Goal: Information Seeking & Learning: Learn about a topic

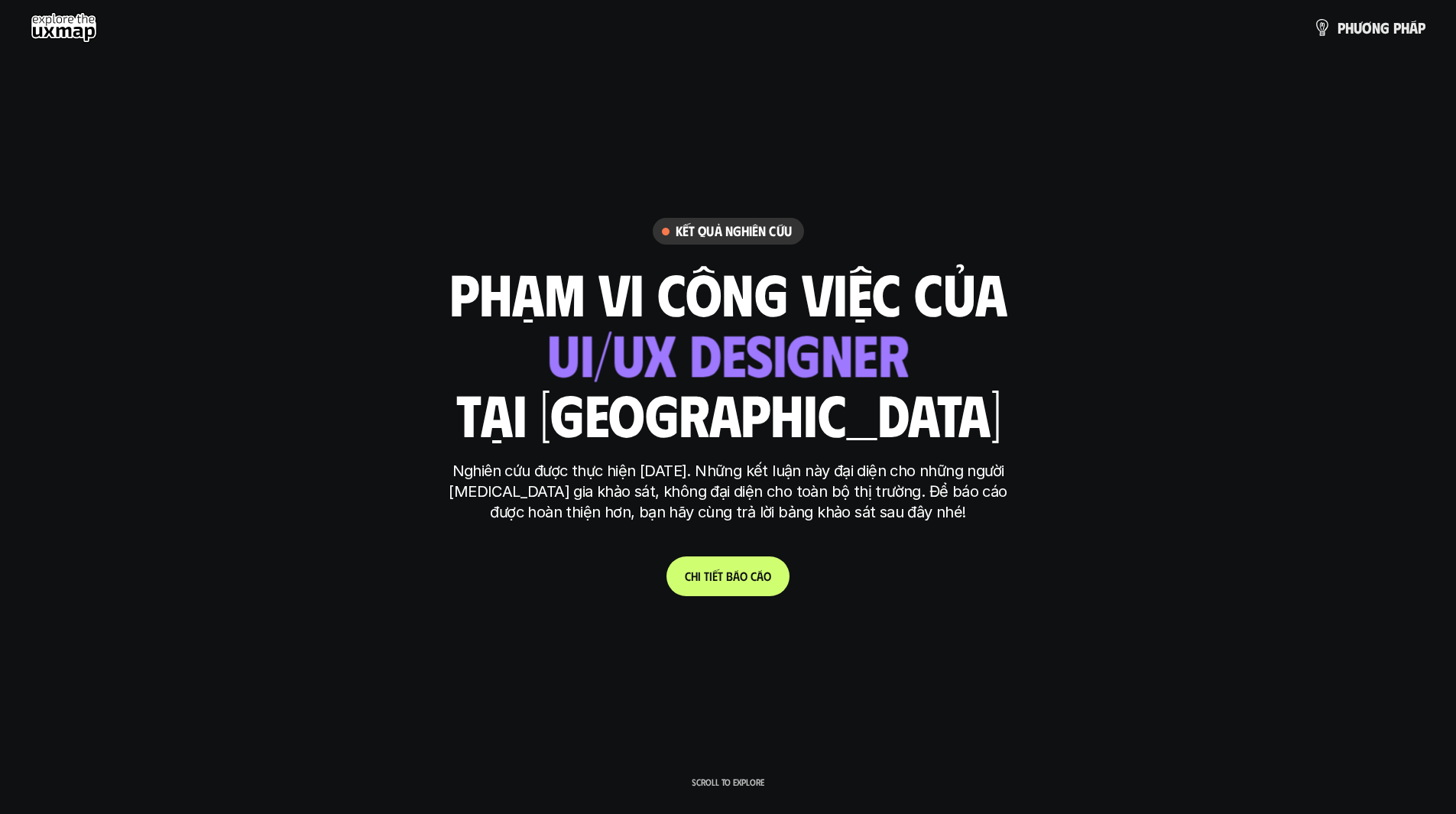
click at [745, 577] on span "o" at bounding box center [743, 575] width 8 height 15
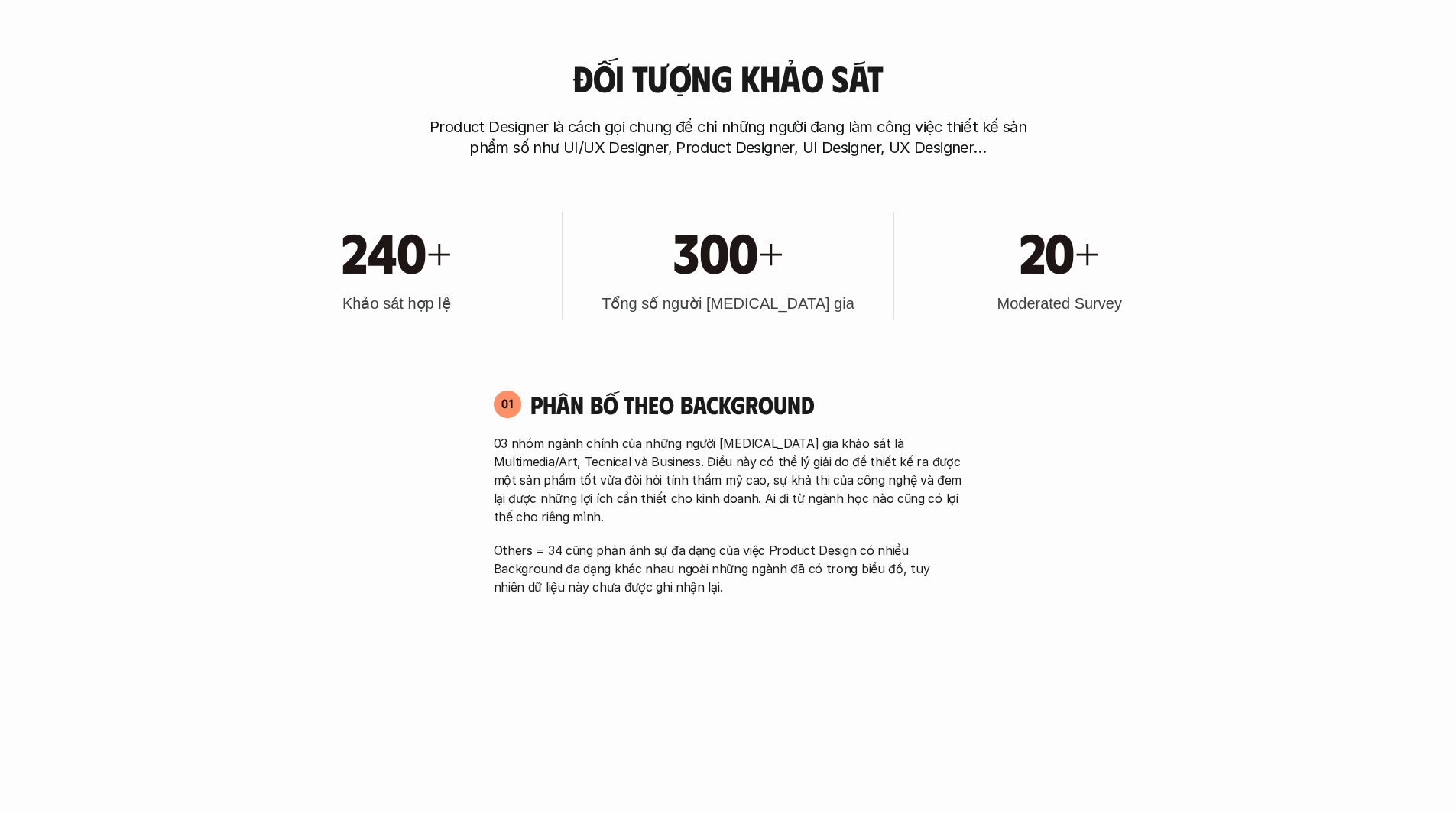
scroll to position [841, 0]
drag, startPoint x: 1000, startPoint y: 303, endPoint x: 1137, endPoint y: 305, distance: 137.0
click at [1137, 305] on div "20+ Moderated Survey" at bounding box center [1059, 265] width 316 height 109
click at [1127, 312] on div at bounding box center [1127, 312] width 0 height 0
click at [1158, 303] on div "20+ Moderated Survey" at bounding box center [1059, 265] width 316 height 109
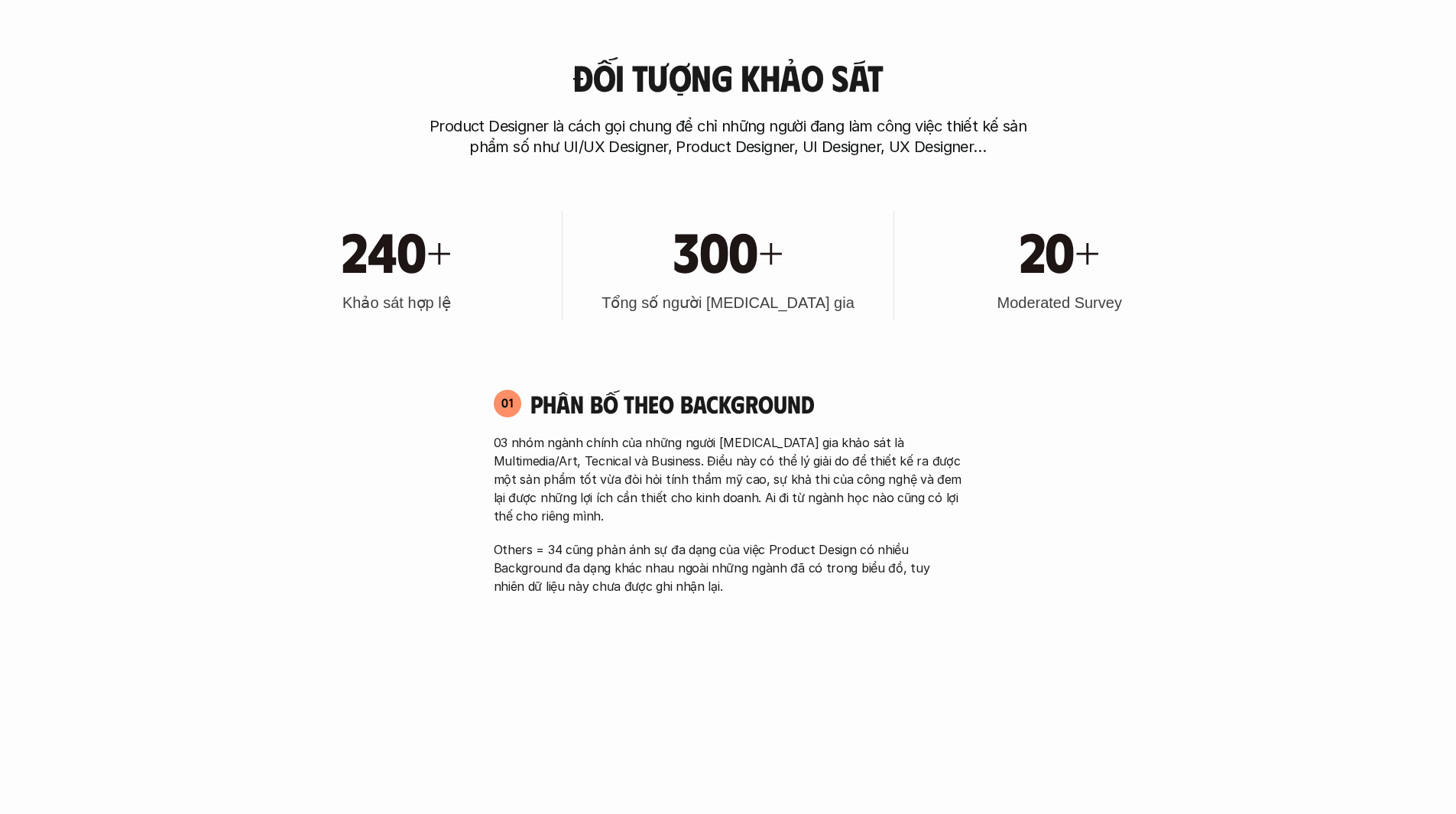
click at [585, 542] on p "Others = 34 cũng phản ánh sự đa dạng của việc Product Design có nhiều Backgroun…" at bounding box center [728, 568] width 469 height 55
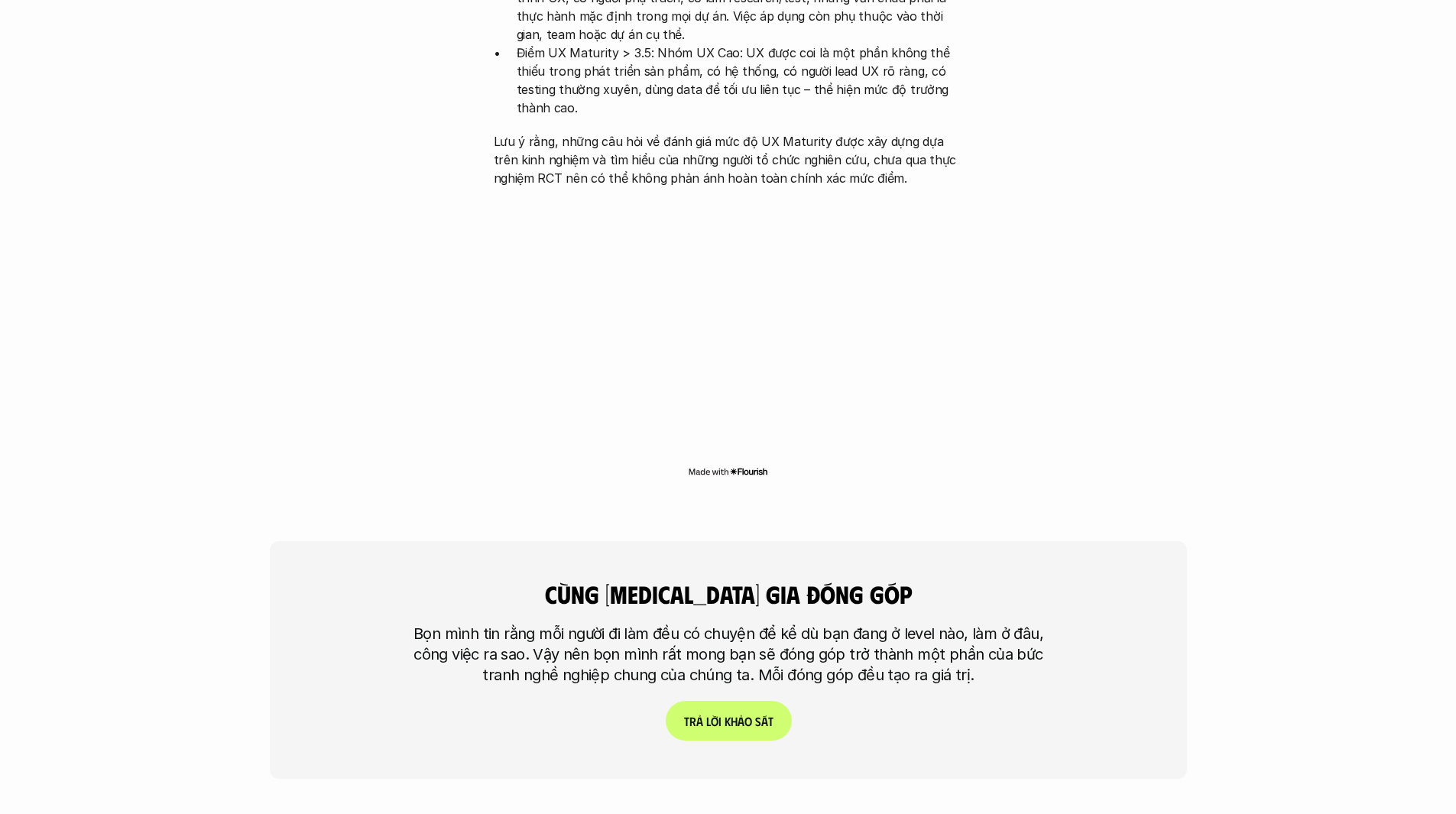
scroll to position [3516, 0]
click at [760, 712] on p "T r ả l ờ i k h ả o s á t" at bounding box center [728, 719] width 89 height 15
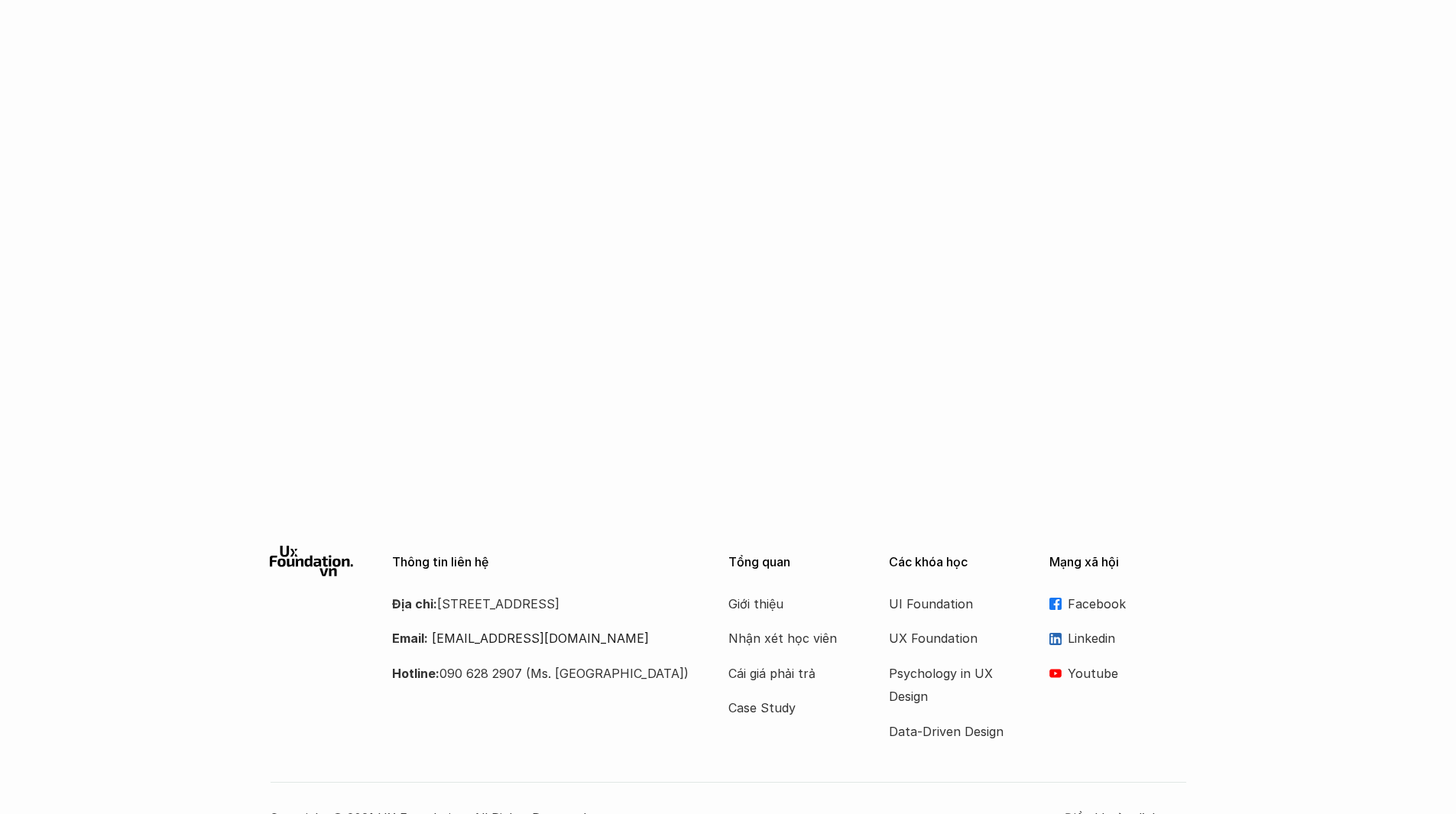
scroll to position [907, 0]
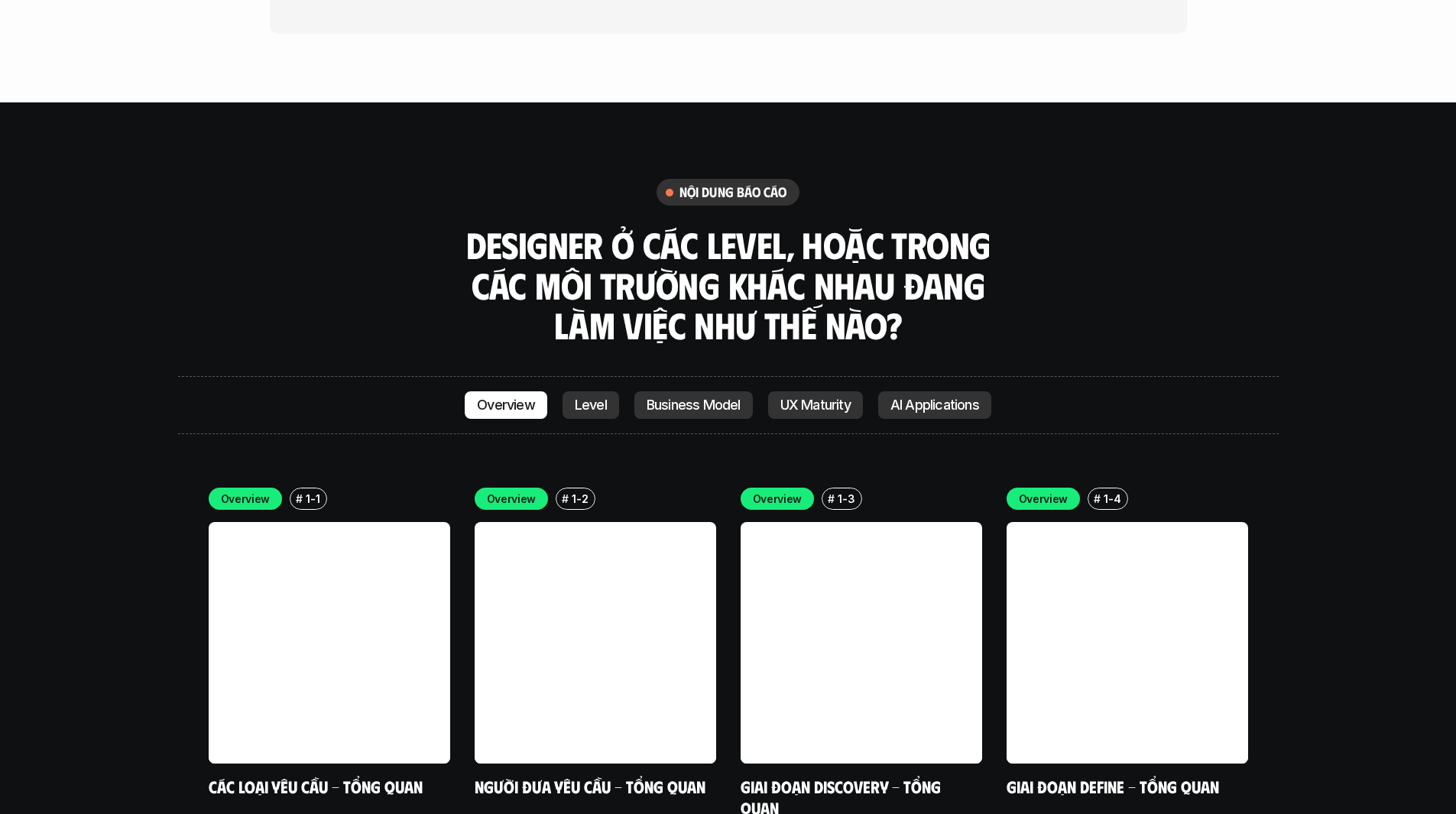
scroll to position [4270, 0]
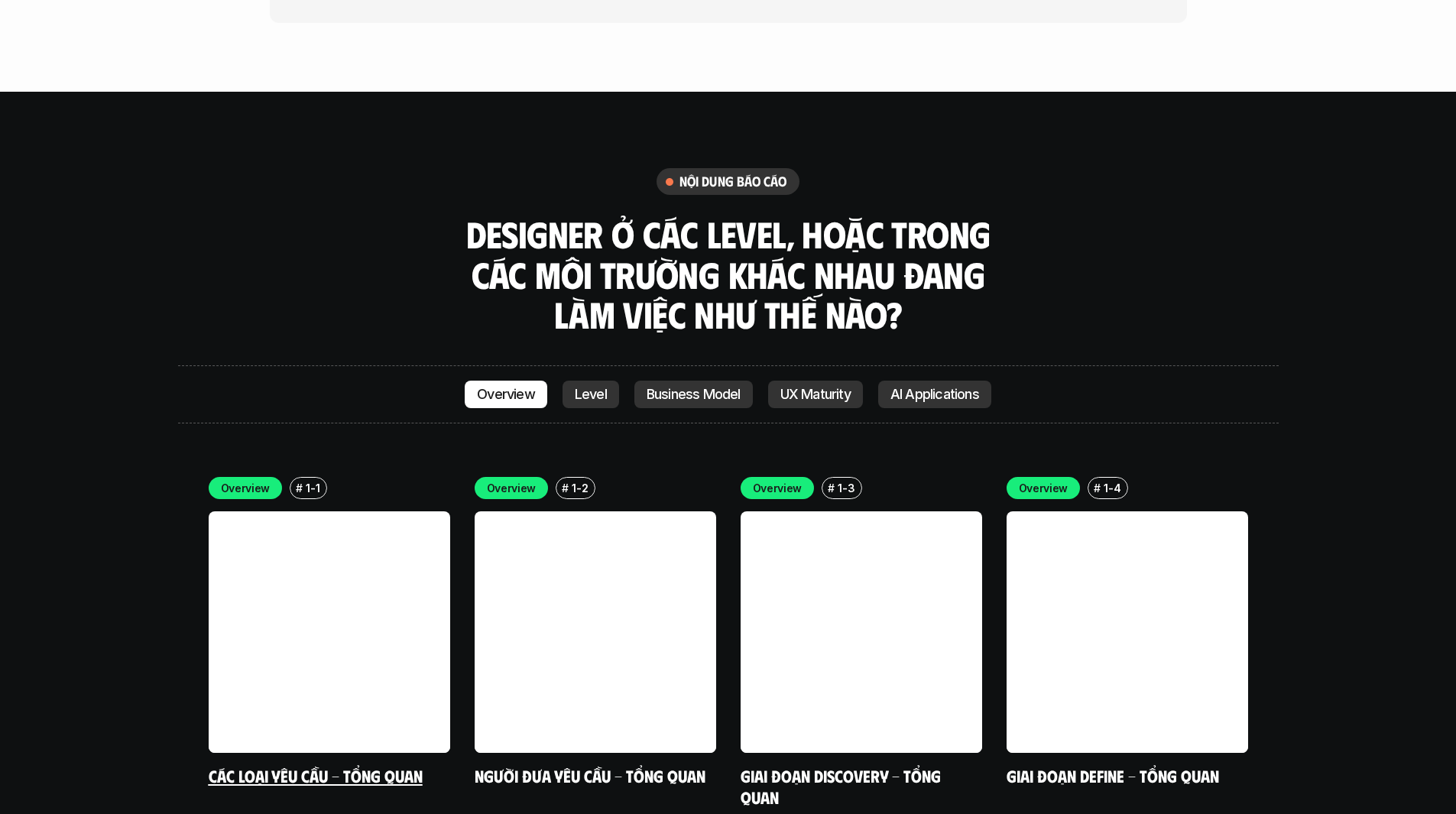
click at [353, 765] on link "Các loại yêu cầu - Tổng quan" at bounding box center [316, 775] width 214 height 21
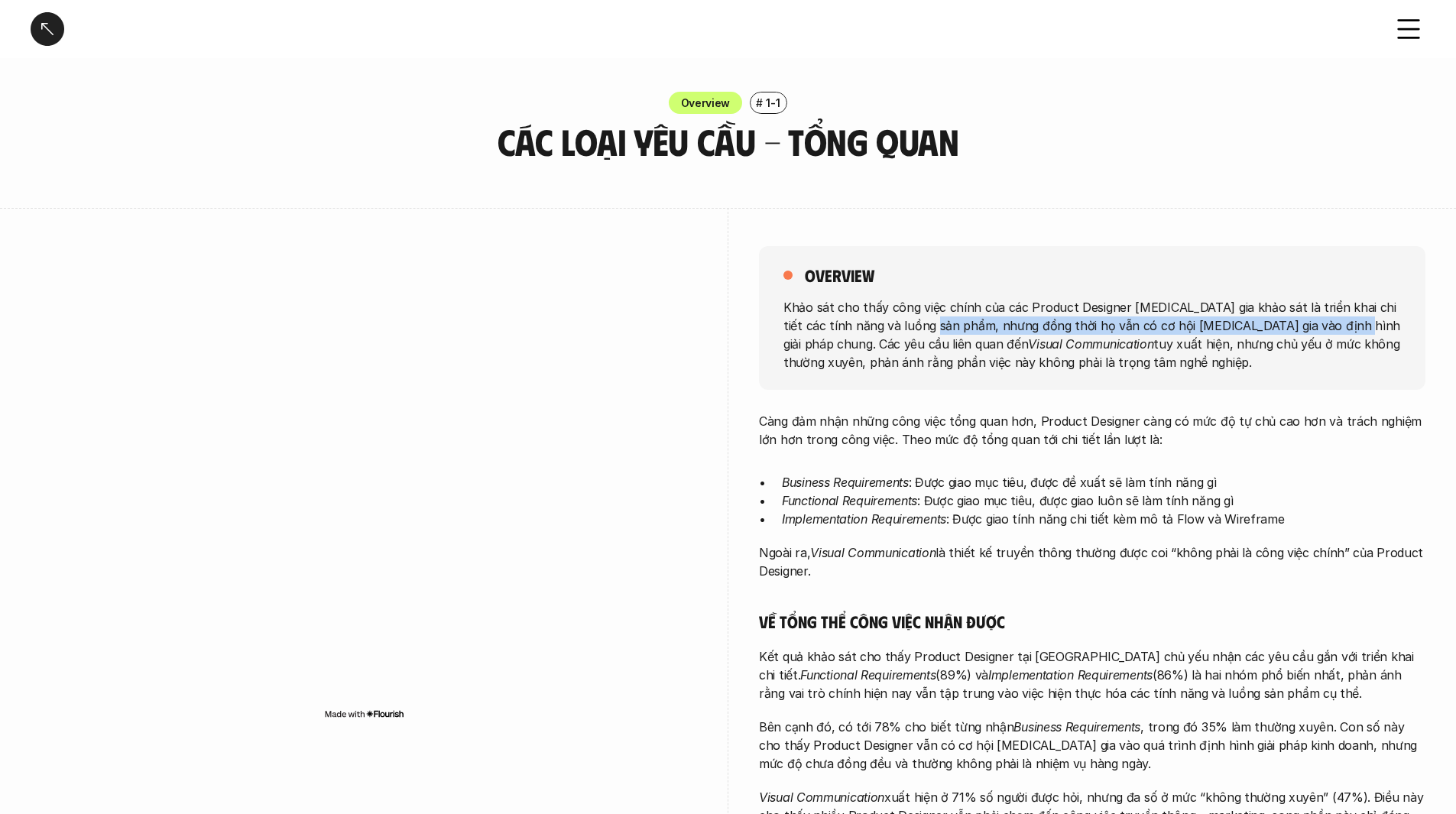
drag, startPoint x: 926, startPoint y: 327, endPoint x: 1334, endPoint y: 326, distance: 408.0
click at [1334, 326] on p "Khảo sát cho thấy công việc chính của các Product Designer [MEDICAL_DATA] gia k…" at bounding box center [1092, 334] width 618 height 73
drag, startPoint x: 943, startPoint y: 342, endPoint x: 1124, endPoint y: 342, distance: 181.0
click at [1124, 342] on p "Khảo sát cho thấy công việc chính của các Product Designer [MEDICAL_DATA] gia k…" at bounding box center [1092, 334] width 618 height 73
click at [1097, 348] on p "Khảo sát cho thấy công việc chính của các Product Designer [MEDICAL_DATA] gia k…" at bounding box center [1092, 334] width 618 height 73
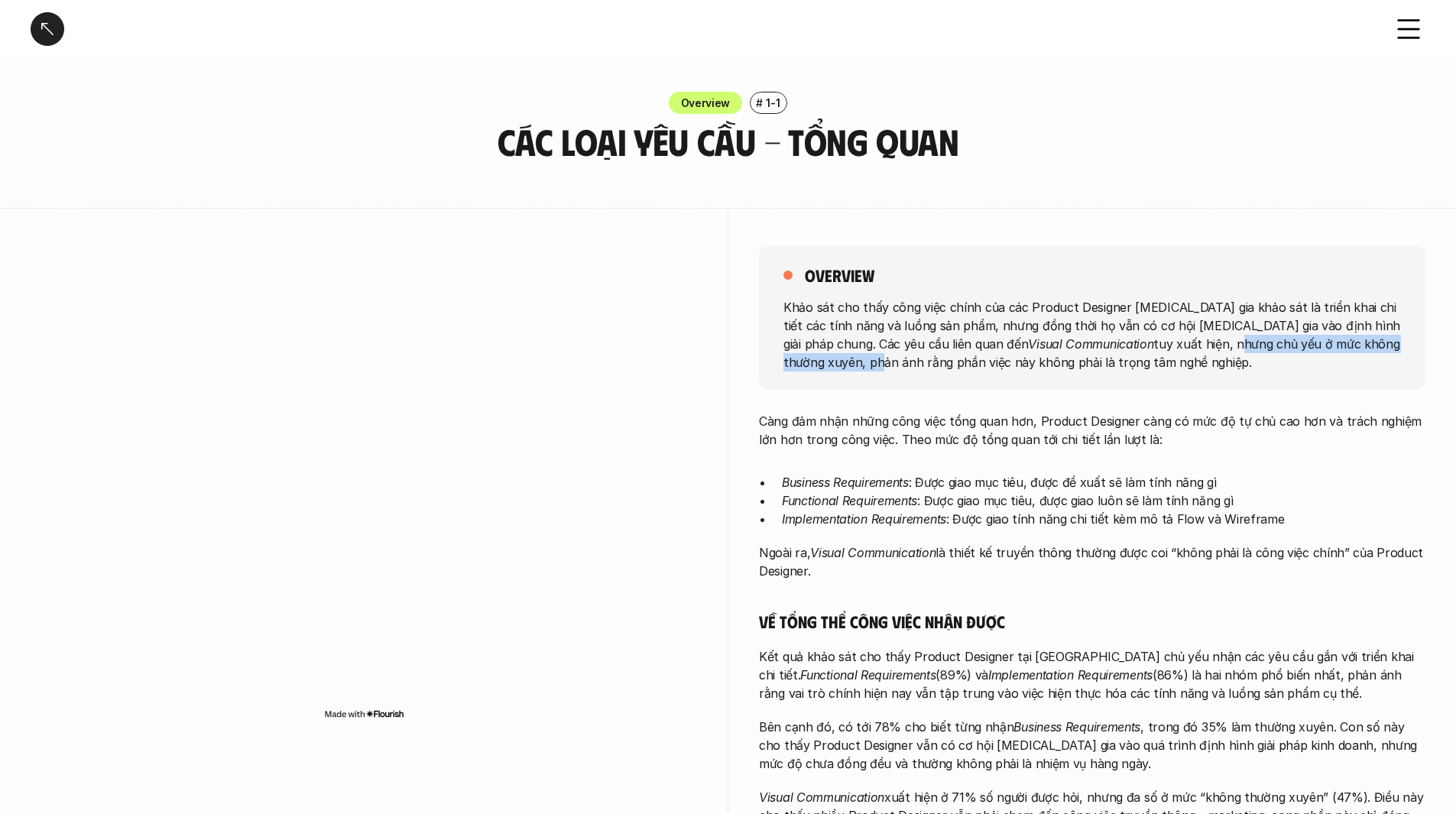
drag, startPoint x: 1091, startPoint y: 344, endPoint x: 1341, endPoint y: 347, distance: 250.0
click at [1341, 347] on p "Khảo sát cho thấy công việc chính của các Product Designer [MEDICAL_DATA] gia k…" at bounding box center [1092, 334] width 618 height 73
drag, startPoint x: 760, startPoint y: 419, endPoint x: 1030, endPoint y: 418, distance: 270.0
click at [1030, 418] on p "Càng đảm nhận những công việc tổng quan hơn, Product Designer càng có mức độ tự…" at bounding box center [1092, 430] width 666 height 37
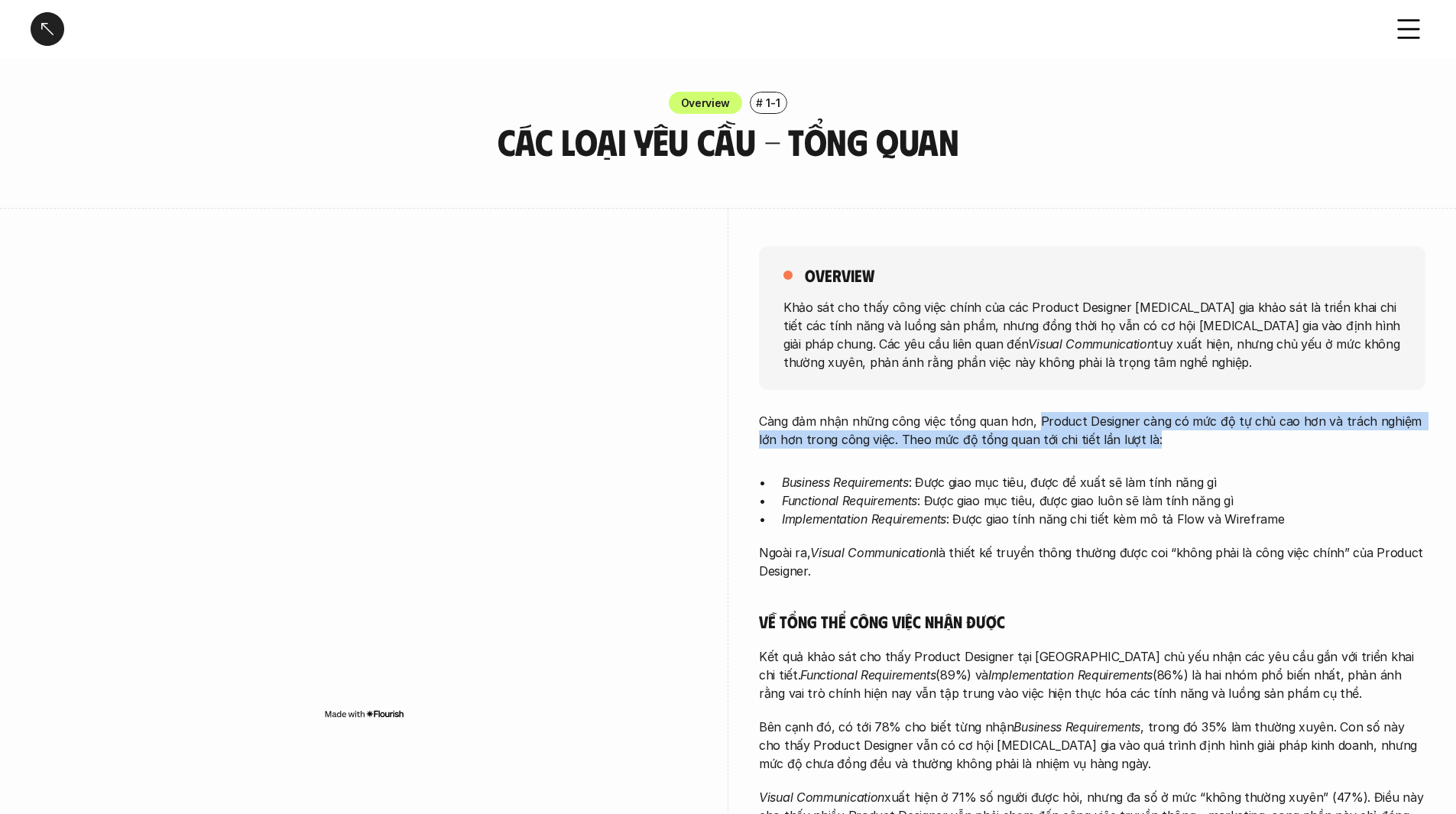
drag, startPoint x: 1035, startPoint y: 422, endPoint x: 1320, endPoint y: 434, distance: 285.3
click at [1320, 434] on p "Càng đảm nhận những công việc tổng quan hơn, Product Designer càng có mức độ tự…" at bounding box center [1092, 430] width 666 height 37
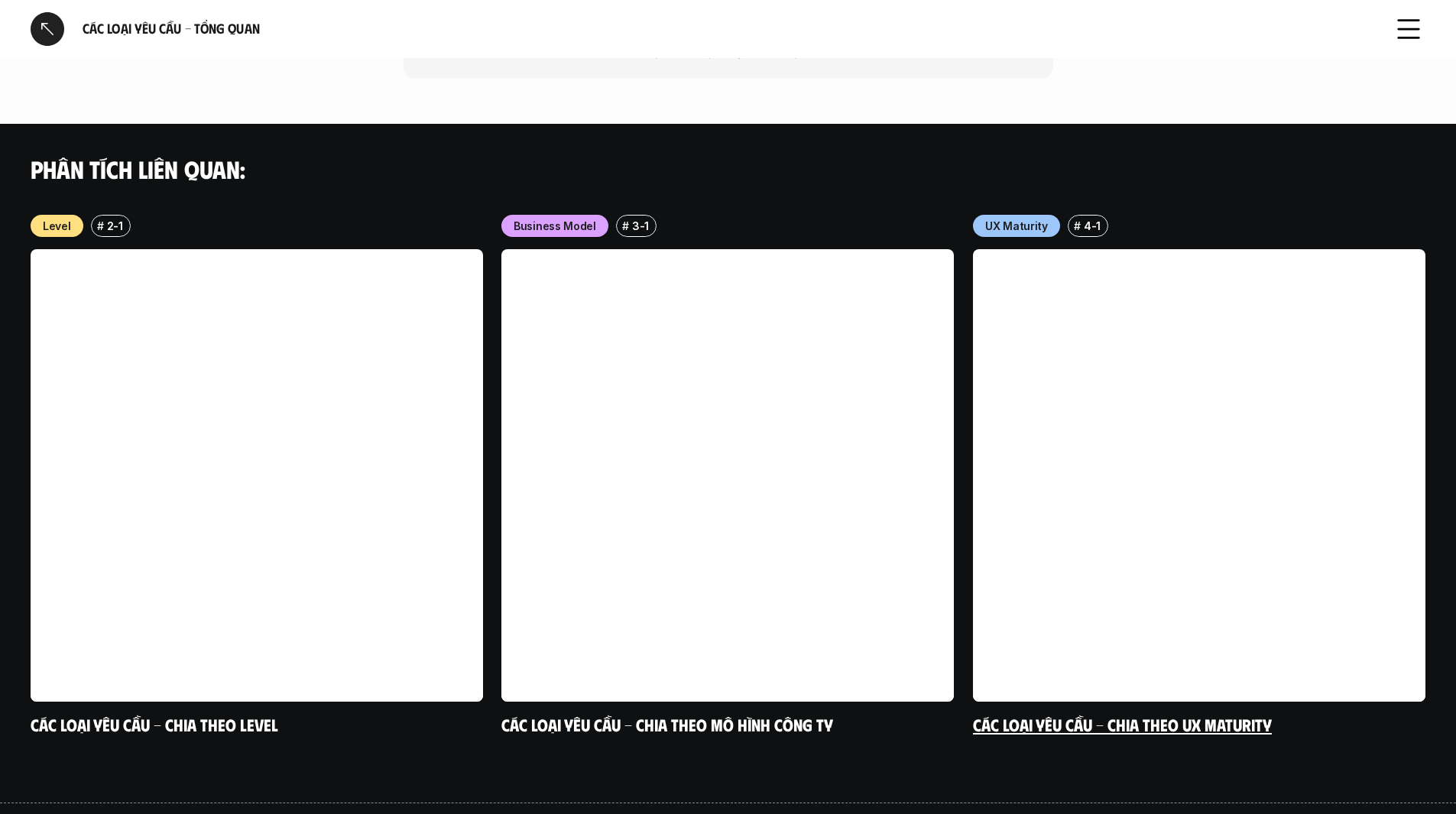
scroll to position [1392, 0]
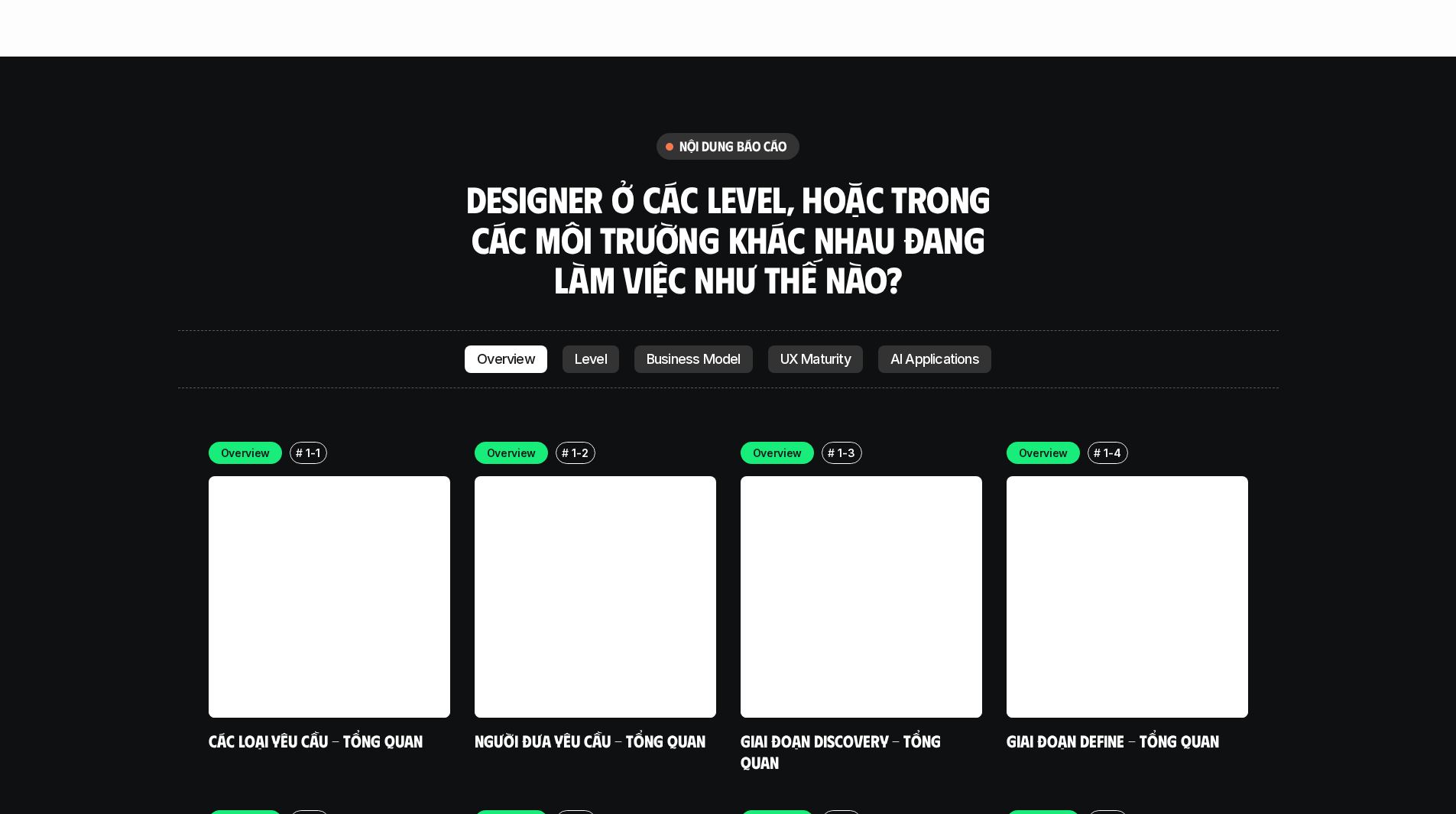
scroll to position [4346, 0]
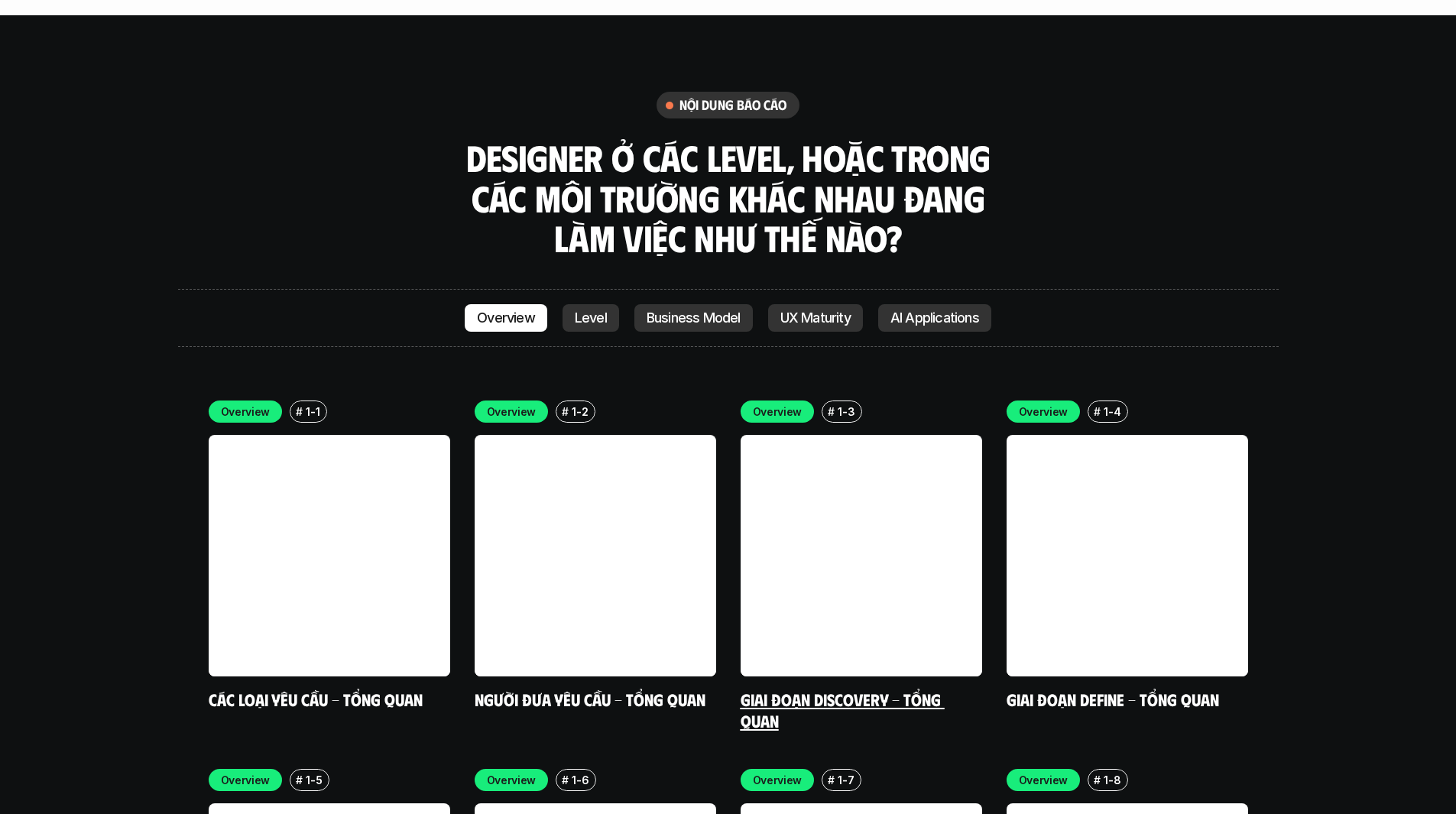
click at [826, 689] on link "Giai đoạn Discovery - Tổng quan" at bounding box center [842, 710] width 204 height 42
